Goal: Information Seeking & Learning: Learn about a topic

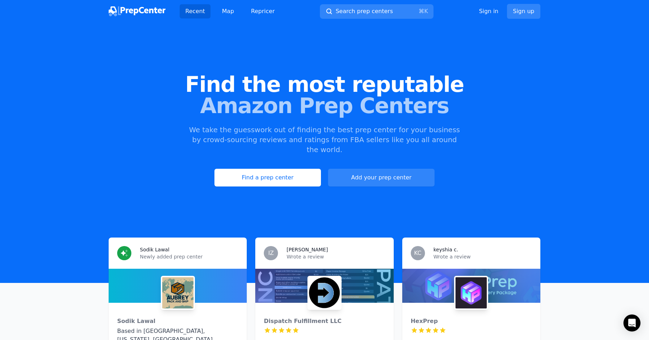
drag, startPoint x: 98, startPoint y: 97, endPoint x: 218, endPoint y: 3, distance: 152.0
click at [99, 96] on span "Amazon Prep Centers" at bounding box center [324, 105] width 626 height 21
click at [225, 9] on link "Map" at bounding box center [227, 11] width 23 height 14
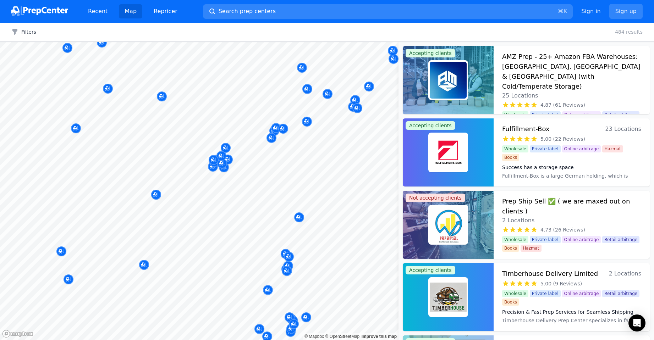
drag, startPoint x: 275, startPoint y: 194, endPoint x: 272, endPoint y: 209, distance: 15.5
click at [276, 211] on body "Recent Map Repricer Search prep centers ⌘ K Open main menu Sign in Sign up Filt…" at bounding box center [327, 170] width 654 height 340
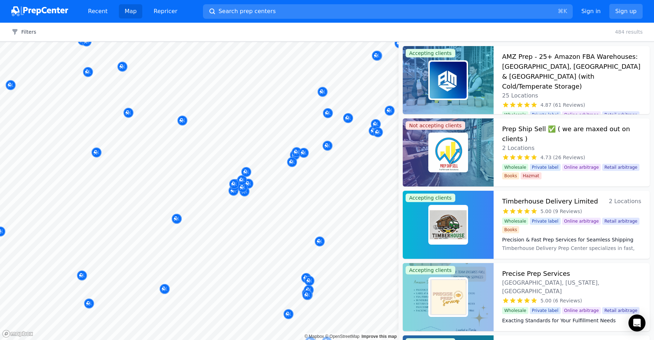
click at [276, 262] on body "Recent Map Repricer Search prep centers ⌘ K Open main menu Sign in Sign up Filt…" at bounding box center [327, 170] width 654 height 340
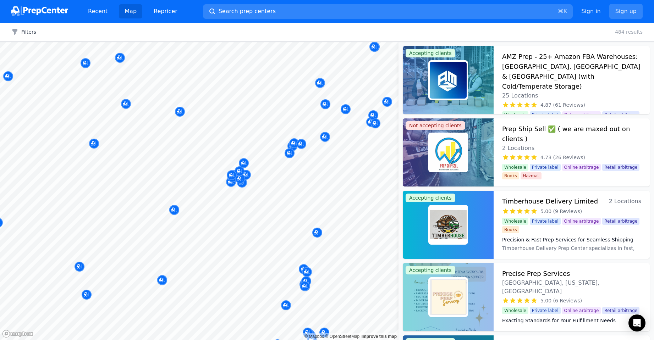
click at [215, 190] on body "Recent Map Repricer Search prep centers ⌘ K Open main menu Sign in Sign up Filt…" at bounding box center [327, 170] width 654 height 340
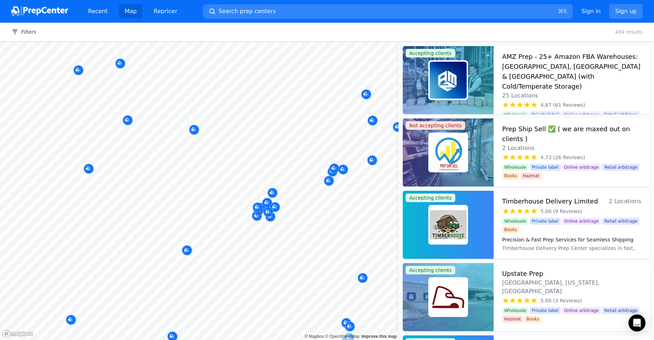
click at [229, 246] on body "Recent Map Repricer Search prep centers ⌘ K Open main menu Sign in Sign up Filt…" at bounding box center [327, 170] width 654 height 340
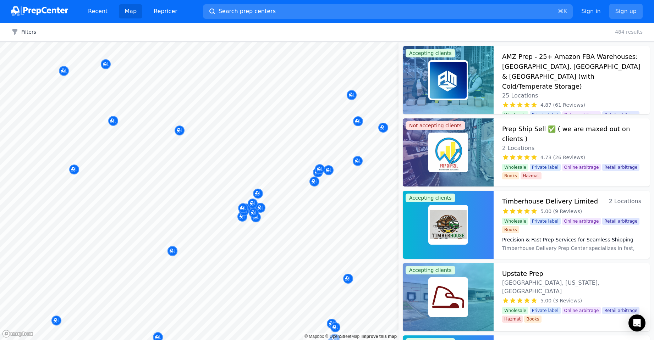
drag, startPoint x: 240, startPoint y: 184, endPoint x: 232, endPoint y: 188, distance: 9.4
click at [229, 186] on div at bounding box center [272, 187] width 136 height 6
drag, startPoint x: 277, startPoint y: 214, endPoint x: 266, endPoint y: 218, distance: 11.9
click at [272, 218] on body "Recent Map Repricer Search prep centers ⌘ K Open main menu Sign in Sign up Filt…" at bounding box center [327, 170] width 654 height 340
click at [240, 190] on div at bounding box center [238, 192] width 136 height 6
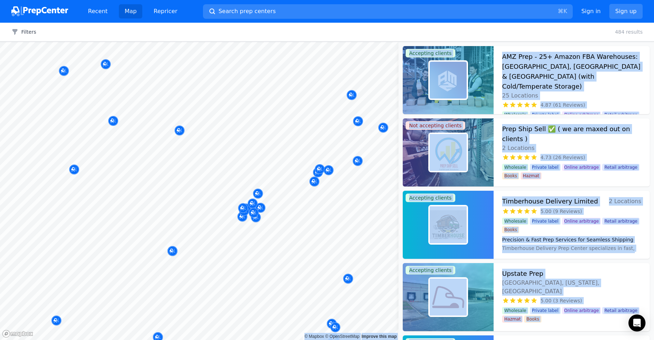
click at [230, 180] on body "Recent Map Repricer Search prep centers ⌘ K Open main menu Sign in Sign up Filt…" at bounding box center [327, 170] width 654 height 340
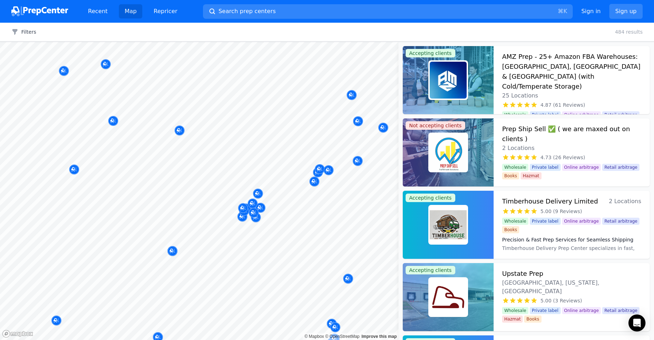
click at [237, 187] on div at bounding box center [272, 187] width 136 height 6
click at [246, 241] on body "Recent Map Repricer Search prep centers ⌘ K Open main menu Sign in Sign up Filt…" at bounding box center [327, 170] width 654 height 340
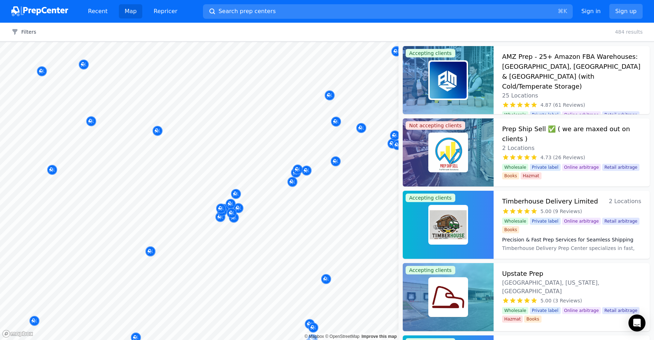
click at [238, 242] on div at bounding box center [187, 243] width 136 height 6
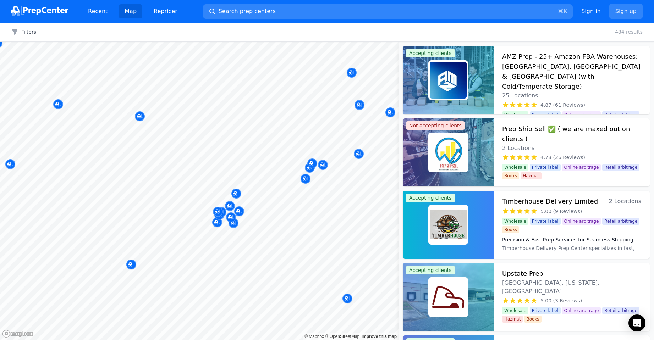
drag, startPoint x: 265, startPoint y: 203, endPoint x: 245, endPoint y: 199, distance: 21.1
click at [265, 203] on div at bounding box center [254, 205] width 136 height 6
click at [236, 196] on div at bounding box center [253, 196] width 136 height 6
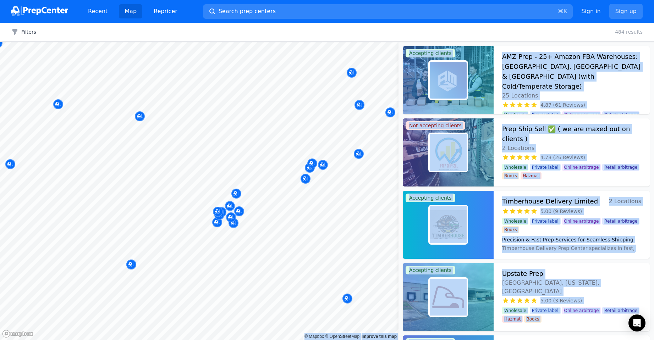
click at [220, 179] on body "Recent Map Repricer Search prep centers ⌘ K Open main menu Sign in Sign up Filt…" at bounding box center [327, 170] width 654 height 340
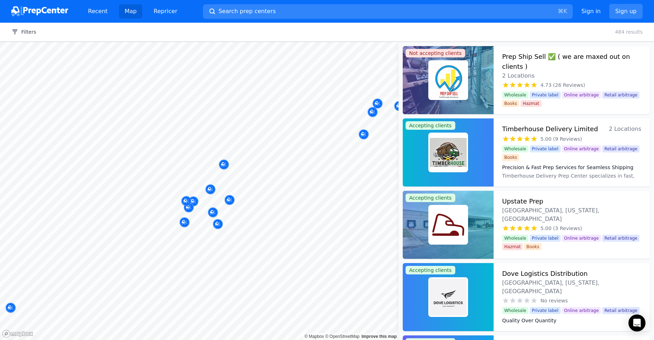
click at [254, 151] on body "Recent Map Repricer Search prep centers ⌘ K Open main menu Sign in Sign up Filt…" at bounding box center [327, 170] width 654 height 340
click at [300, 193] on body "Recent Map Repricer Search prep centers ⌘ K Open main menu Sign in Sign up Filt…" at bounding box center [327, 170] width 654 height 340
click at [186, 201] on div at bounding box center [243, 201] width 136 height 6
click at [207, 201] on div at bounding box center [243, 201] width 136 height 6
click at [230, 200] on div at bounding box center [243, 201] width 136 height 6
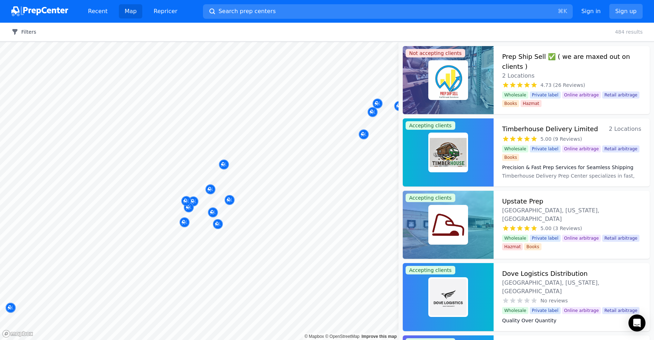
click at [27, 30] on button "Filters" at bounding box center [23, 31] width 25 height 7
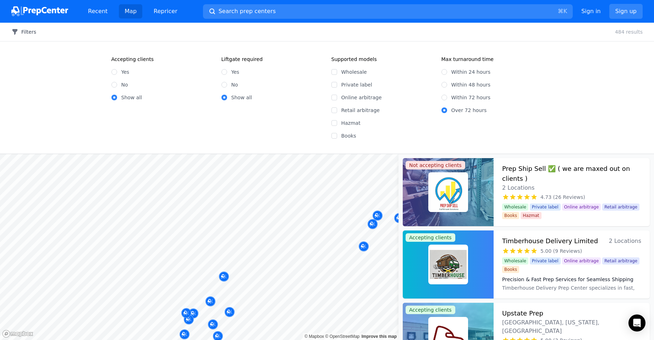
click at [27, 30] on button "Filters" at bounding box center [23, 31] width 25 height 7
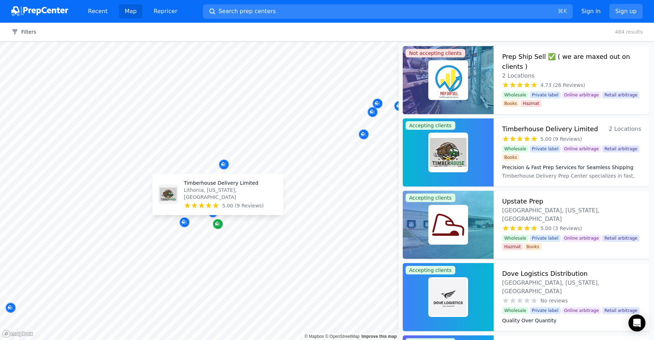
click at [219, 225] on icon "Map marker" at bounding box center [218, 224] width 6 height 5
click at [565, 128] on h3 "Timberhouse Delivery Limited" at bounding box center [550, 129] width 96 height 10
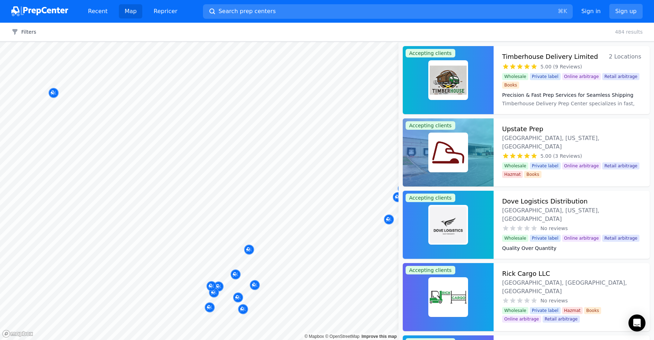
click at [535, 243] on div "Map © Mapbox © OpenStreetMap Improve this map Accepting clients Timberhouse Del…" at bounding box center [327, 191] width 654 height 299
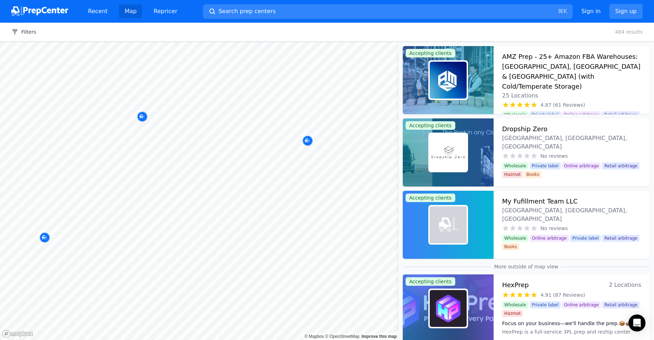
click at [265, 282] on body "Recent Map Repricer Search prep centers ⌘ K Open main menu Sign in Sign up Filt…" at bounding box center [327, 170] width 654 height 340
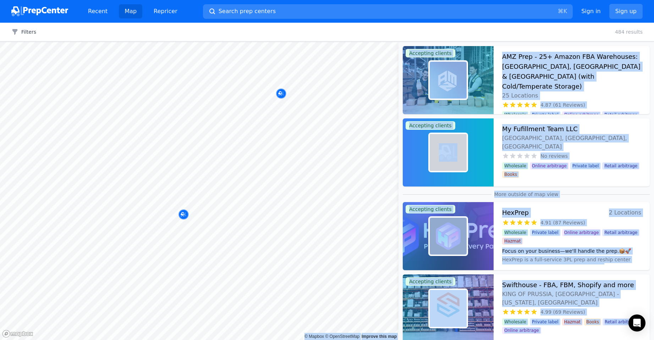
drag, startPoint x: 213, startPoint y: 244, endPoint x: 302, endPoint y: 166, distance: 118.4
click at [302, 166] on body "Recent Map Repricer Search prep centers ⌘ K Open main menu Sign in Sign up Filt…" at bounding box center [327, 170] width 654 height 340
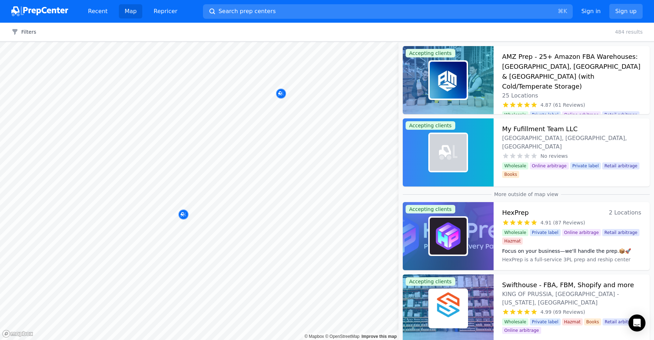
click at [260, 169] on body "Recent Map Repricer Search prep centers ⌘ K Open main menu Sign in Sign up Filt…" at bounding box center [327, 170] width 654 height 340
drag, startPoint x: 210, startPoint y: 212, endPoint x: 239, endPoint y: 298, distance: 91.1
click at [239, 298] on body "Recent Map Repricer Search prep centers ⌘ K Open main menu Sign in Sign up Filt…" at bounding box center [327, 170] width 654 height 340
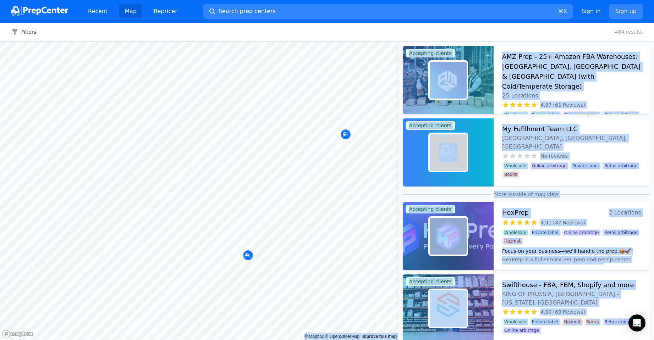
click at [170, 164] on body "Recent Map Repricer Search prep centers ⌘ K Open main menu Sign in Sign up Filt…" at bounding box center [327, 170] width 654 height 340
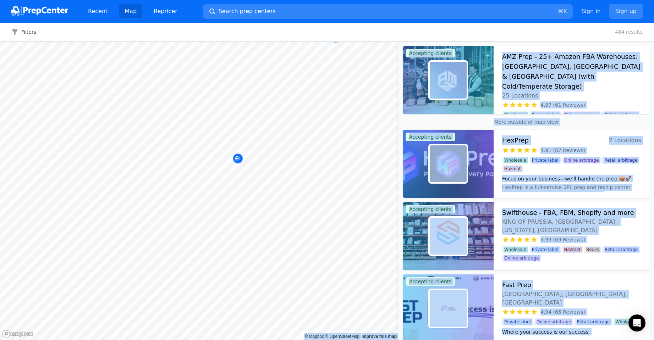
drag, startPoint x: 249, startPoint y: 179, endPoint x: 297, endPoint y: 124, distance: 73.4
click at [297, 124] on body "Recent Map Repricer Search prep centers ⌘ K Open main menu Sign in Sign up Filt…" at bounding box center [327, 170] width 654 height 340
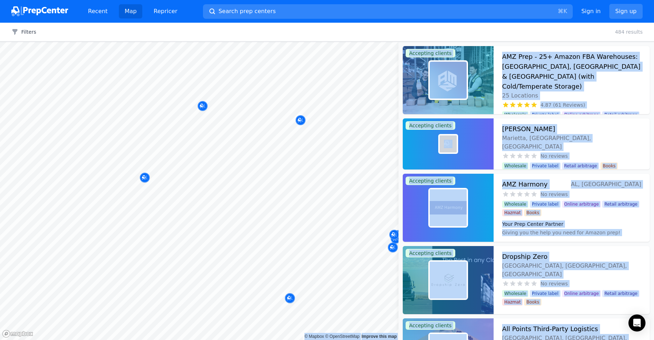
click at [171, 241] on body "Recent Map Repricer Search prep centers ⌘ K Open main menu Sign in Sign up Filt…" at bounding box center [327, 170] width 654 height 340
click at [252, 236] on body "Recent Map Repricer Search prep centers ⌘ K Open main menu Sign in Sign up Filt…" at bounding box center [327, 170] width 654 height 340
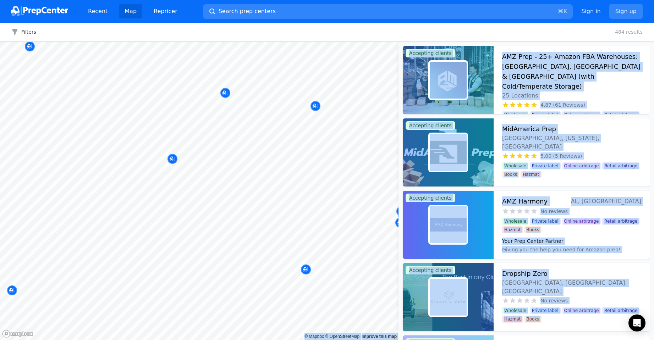
click at [154, 143] on body "Recent Map Repricer Search prep centers ⌘ K Open main menu Sign in Sign up Filt…" at bounding box center [327, 170] width 654 height 340
click at [217, 169] on body "Recent Map Repricer Search prep centers ⌘ K Open main menu Sign in Sign up Filt…" at bounding box center [327, 170] width 654 height 340
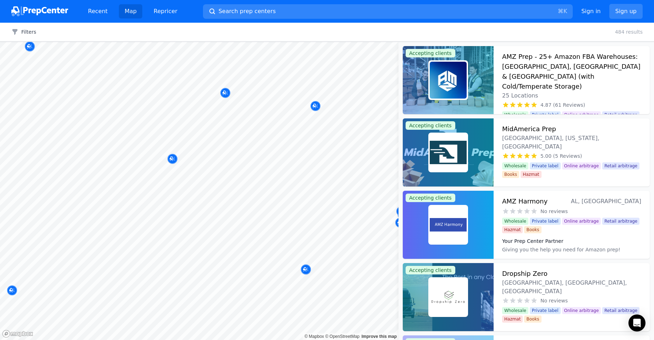
drag, startPoint x: 297, startPoint y: 195, endPoint x: 250, endPoint y: 179, distance: 50.1
click at [250, 179] on body "Recent Map Repricer Search prep centers ⌘ K Open main menu Sign in Sign up Filt…" at bounding box center [327, 170] width 654 height 340
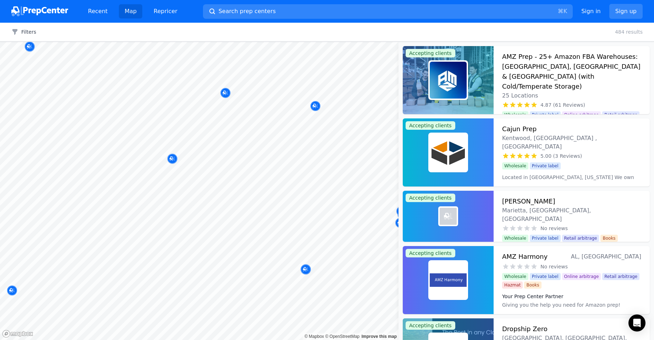
click at [200, 154] on body "Recent Map Repricer Search prep centers ⌘ K Open main menu Sign in Sign up Filt…" at bounding box center [327, 170] width 654 height 340
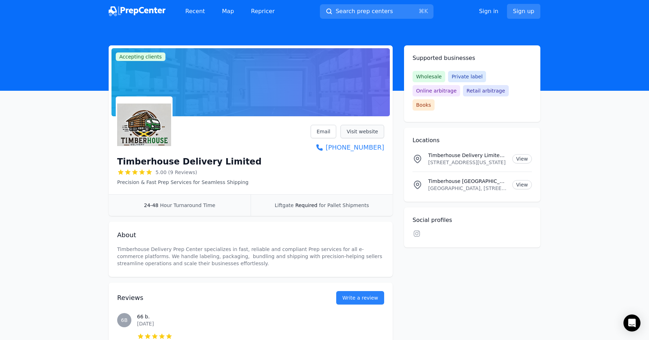
click at [371, 131] on link "Visit website" at bounding box center [362, 131] width 44 height 13
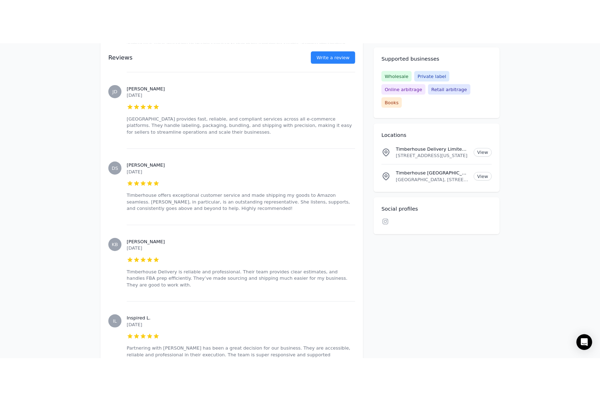
scroll to position [248, 0]
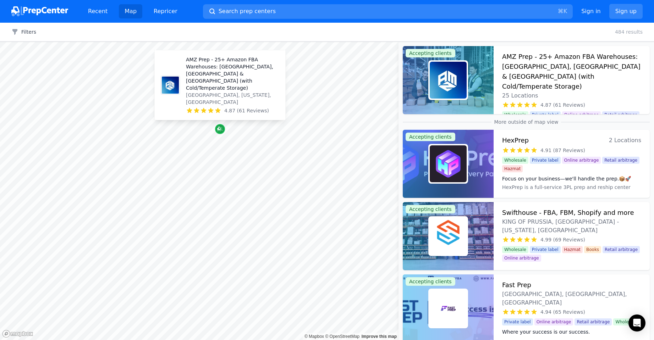
click at [223, 132] on icon "Map marker" at bounding box center [220, 129] width 6 height 7
click at [221, 129] on icon "Map marker" at bounding box center [220, 129] width 6 height 7
click at [206, 84] on p "AMZ Prep - 25+ Amazon FBA Warehouses: US, Canada & UK (with Cold/Temperate Stor…" at bounding box center [233, 73] width 94 height 35
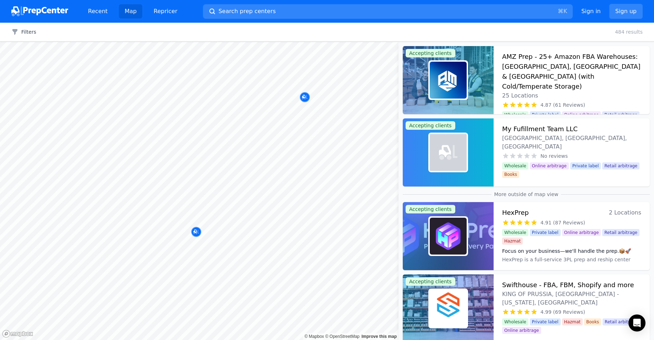
drag, startPoint x: 292, startPoint y: 184, endPoint x: 283, endPoint y: 201, distance: 19.7
click at [283, 201] on body "Recent Map Repricer Search prep centers ⌘ K Open main menu Sign in Sign up Filt…" at bounding box center [327, 170] width 654 height 340
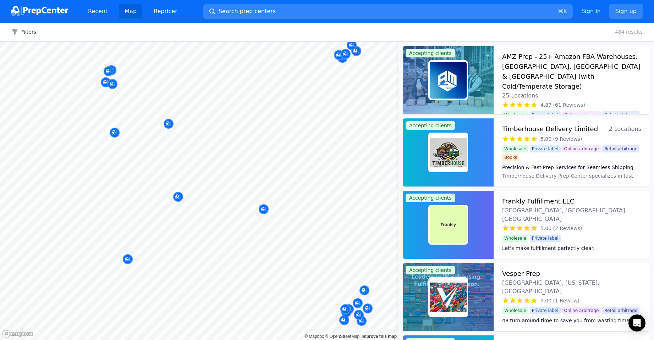
click at [217, 218] on body "Recent Map Repricer Search prep centers ⌘ K Open main menu Sign in Sign up Filt…" at bounding box center [327, 170] width 654 height 340
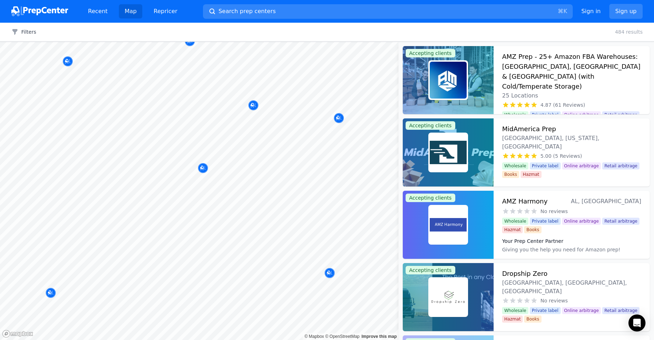
click at [314, 266] on div at bounding box center [287, 264] width 136 height 6
click at [330, 277] on div at bounding box center [295, 276] width 136 height 6
click at [330, 272] on icon "Map marker" at bounding box center [329, 273] width 4 height 4
click at [330, 275] on div at bounding box center [295, 276] width 136 height 6
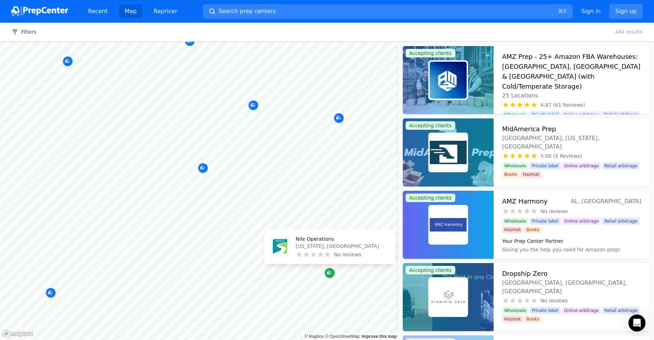
click at [328, 270] on icon "Map marker" at bounding box center [330, 273] width 6 height 7
click at [330, 273] on div at bounding box center [295, 276] width 136 height 6
click at [330, 272] on icon "Map marker" at bounding box center [330, 273] width 6 height 7
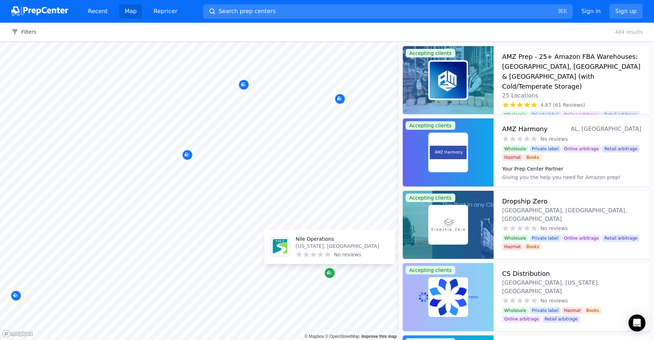
click at [330, 272] on icon "Map marker" at bounding box center [330, 273] width 6 height 7
click at [329, 273] on div at bounding box center [295, 276] width 136 height 6
click at [324, 276] on div at bounding box center [295, 276] width 136 height 6
click at [332, 273] on div at bounding box center [295, 276] width 136 height 6
click at [330, 273] on div at bounding box center [295, 276] width 136 height 6
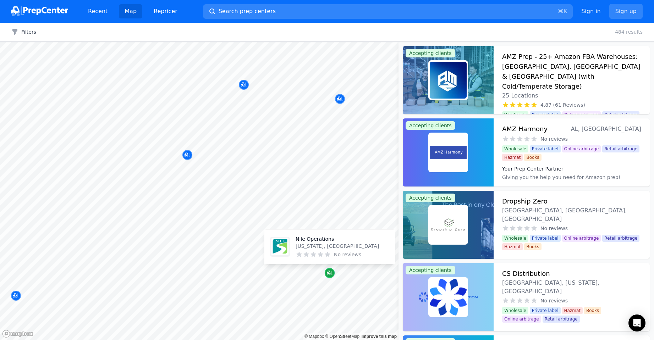
click at [330, 271] on icon "Map marker" at bounding box center [330, 273] width 6 height 7
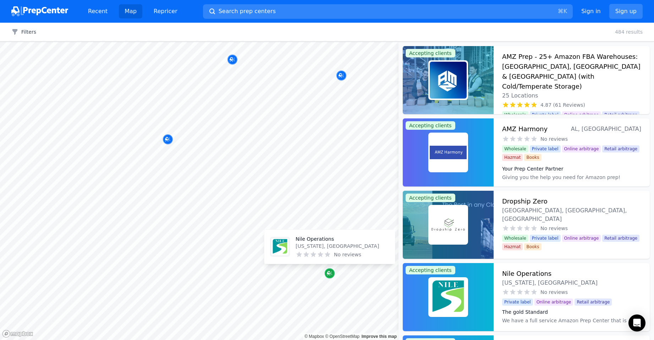
click at [330, 271] on icon "Map marker" at bounding box center [330, 273] width 6 height 7
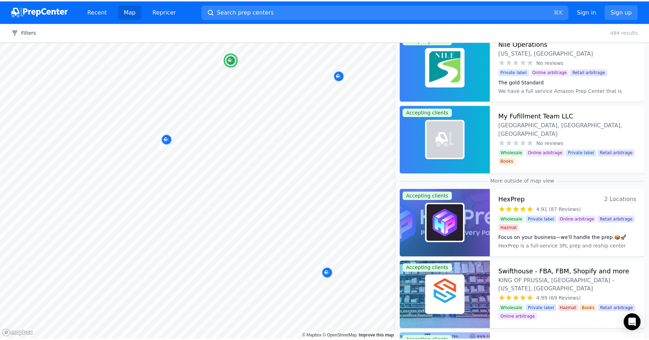
scroll to position [186, 0]
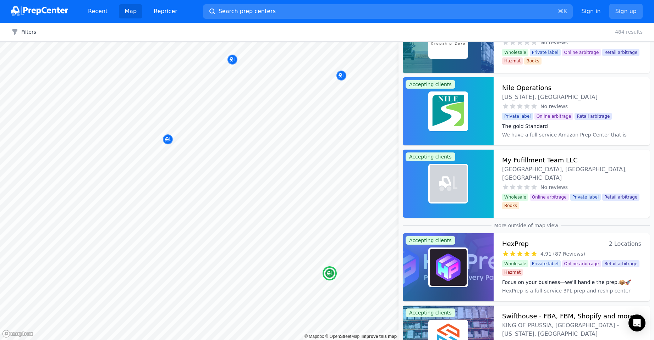
click at [530, 87] on h3 "Nile Operations" at bounding box center [526, 88] width 49 height 10
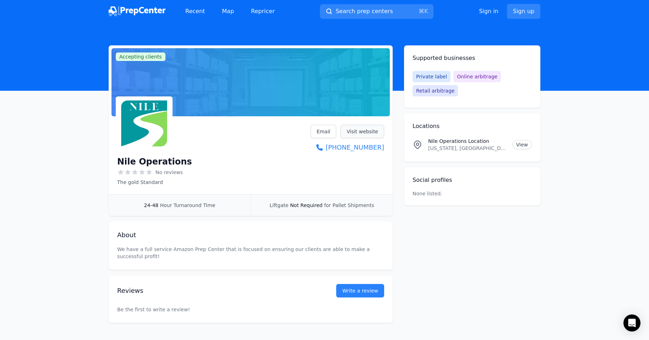
click at [361, 131] on link "Visit website" at bounding box center [362, 131] width 44 height 13
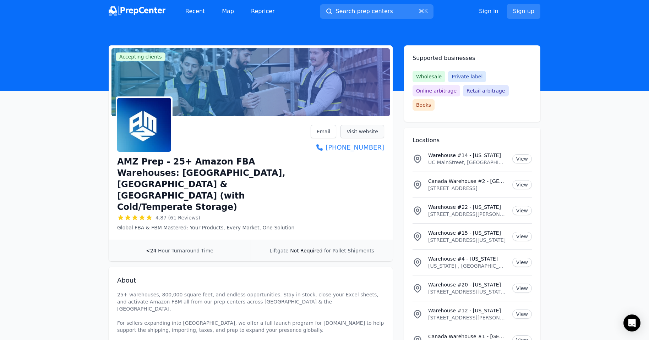
click at [357, 133] on link "Visit website" at bounding box center [362, 131] width 44 height 13
click at [232, 15] on link "Map" at bounding box center [227, 11] width 23 height 14
